Goal: Information Seeking & Learning: Check status

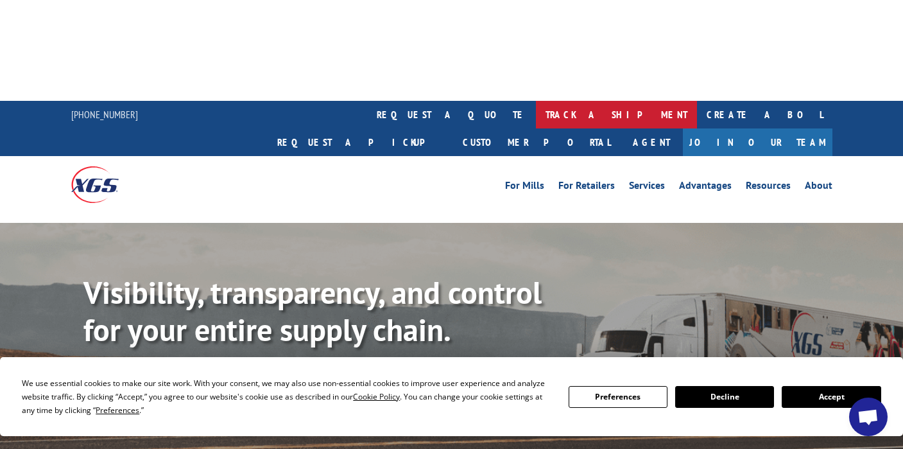
click at [536, 101] on link "track a shipment" at bounding box center [616, 115] width 161 height 28
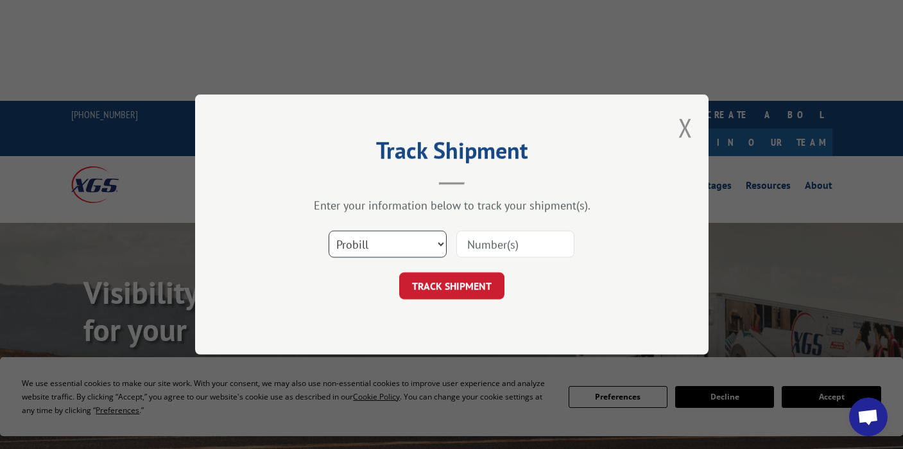
click at [421, 245] on select "Select category... Probill BOL PO" at bounding box center [388, 243] width 118 height 27
select select "bol"
click at [478, 246] on input at bounding box center [515, 243] width 118 height 27
paste input "17623499"
type input "17623499"
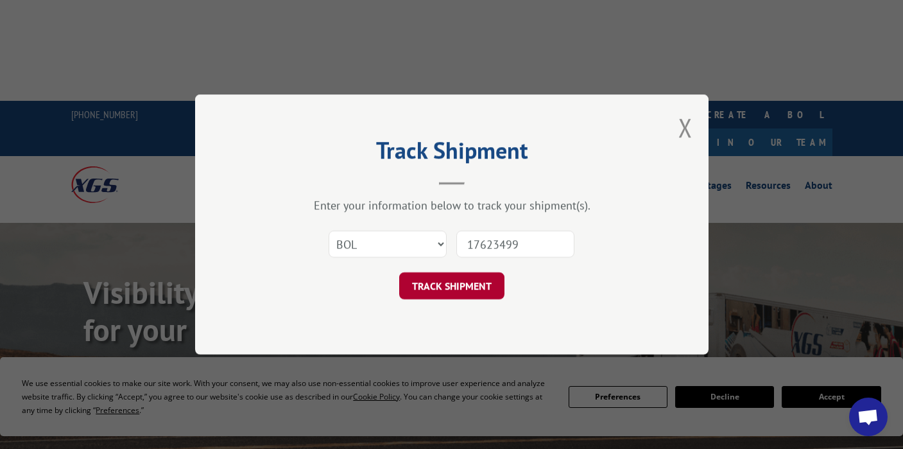
click at [451, 288] on button "TRACK SHIPMENT" at bounding box center [451, 285] width 105 height 27
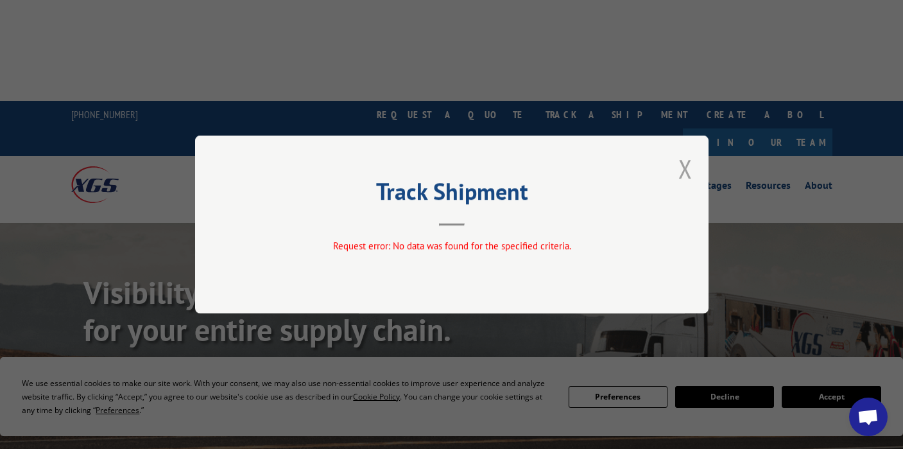
click at [681, 166] on button "Close modal" at bounding box center [686, 169] width 14 height 34
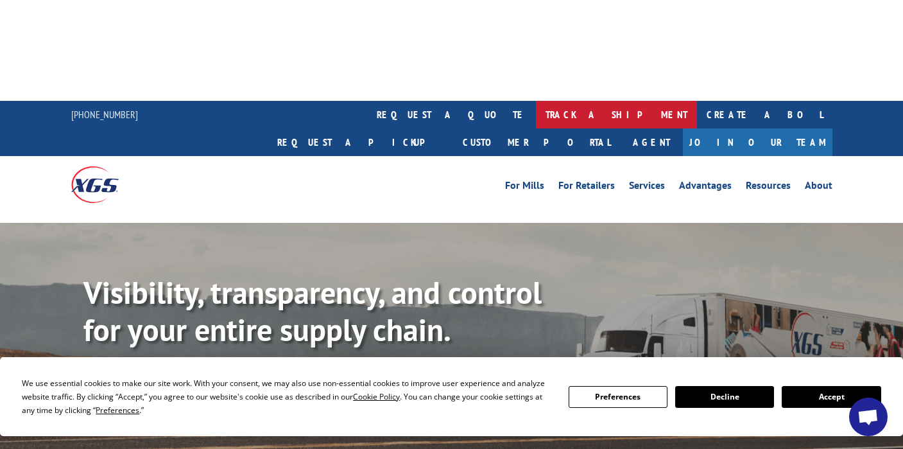
click at [536, 101] on link "track a shipment" at bounding box center [616, 115] width 161 height 28
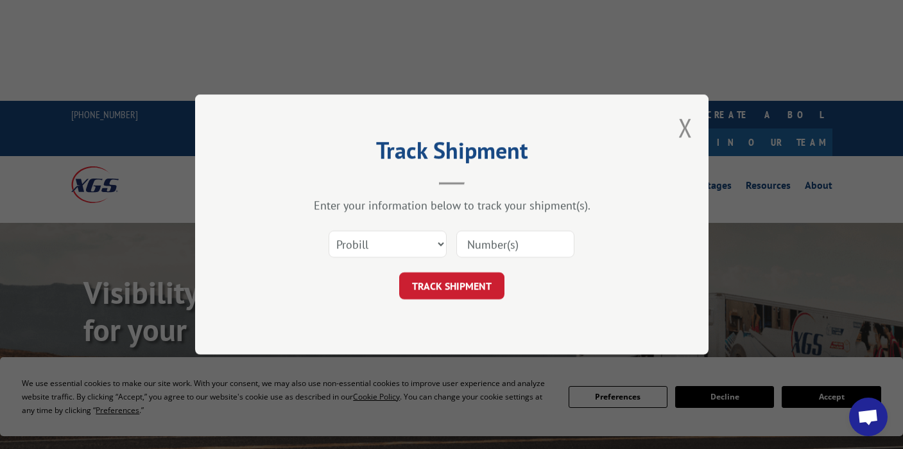
click at [532, 239] on input at bounding box center [515, 243] width 118 height 27
type input "17623499"
click at [476, 282] on button "TRACK SHIPMENT" at bounding box center [451, 285] width 105 height 27
